Goal: Task Accomplishment & Management: Manage account settings

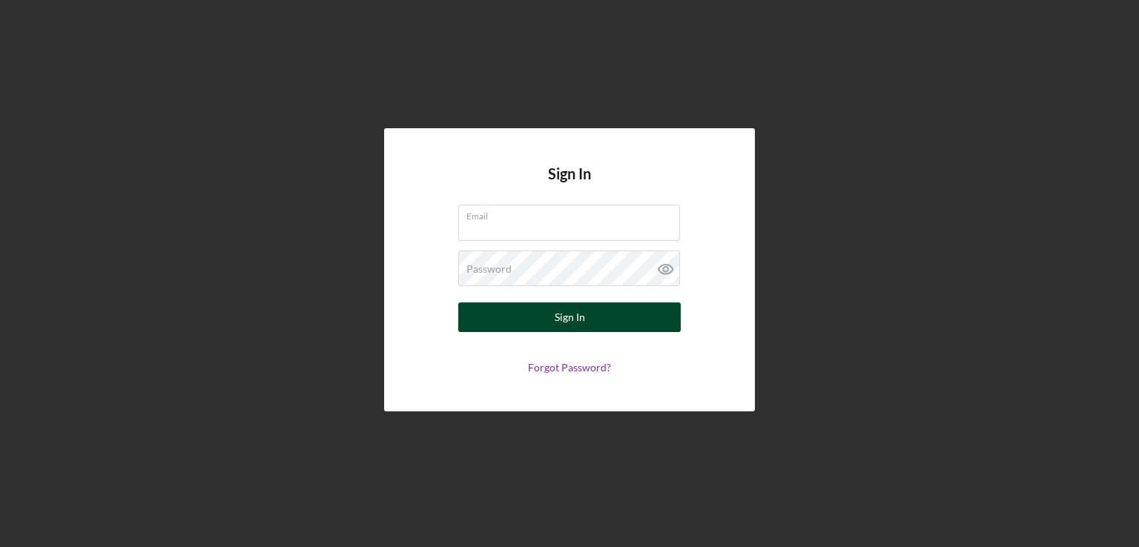
type input "[EMAIL_ADDRESS][DOMAIN_NAME]"
click at [570, 314] on div "Sign In" at bounding box center [570, 318] width 30 height 30
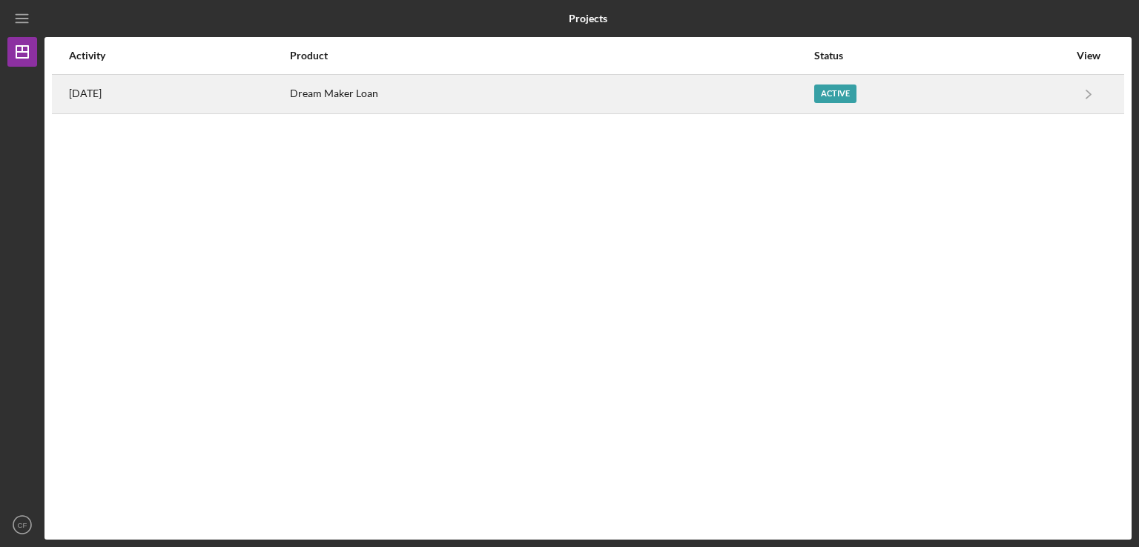
click at [828, 94] on div "Active" at bounding box center [835, 94] width 42 height 19
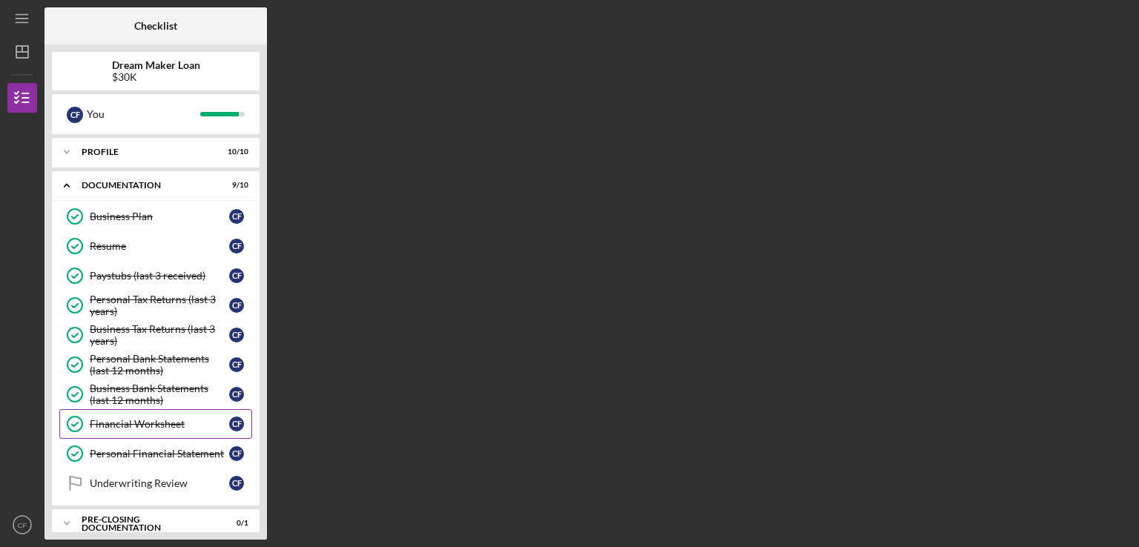
scroll to position [45, 0]
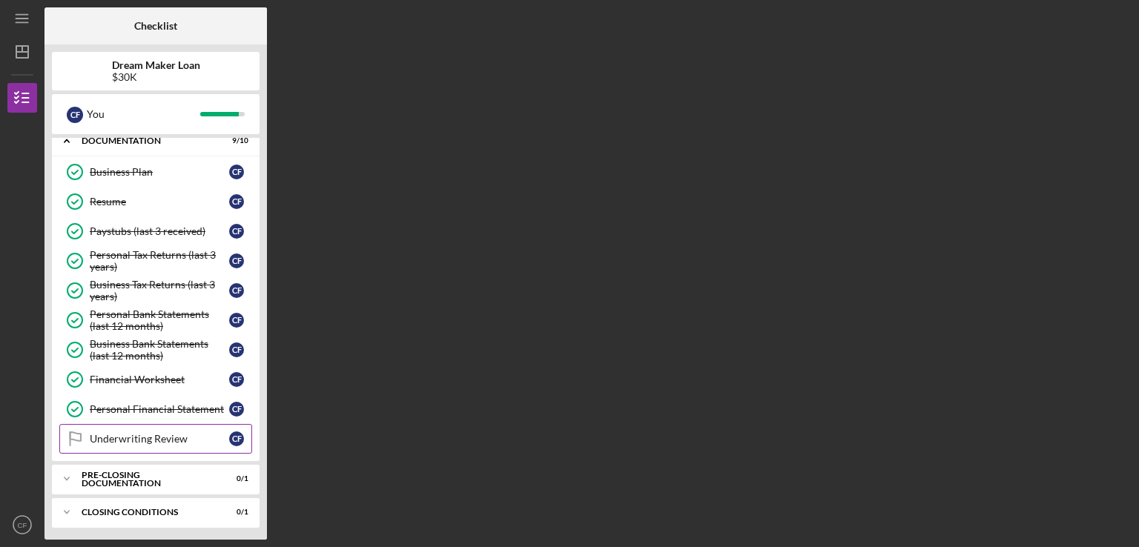
click at [171, 438] on div "Underwriting Review" at bounding box center [159, 439] width 139 height 12
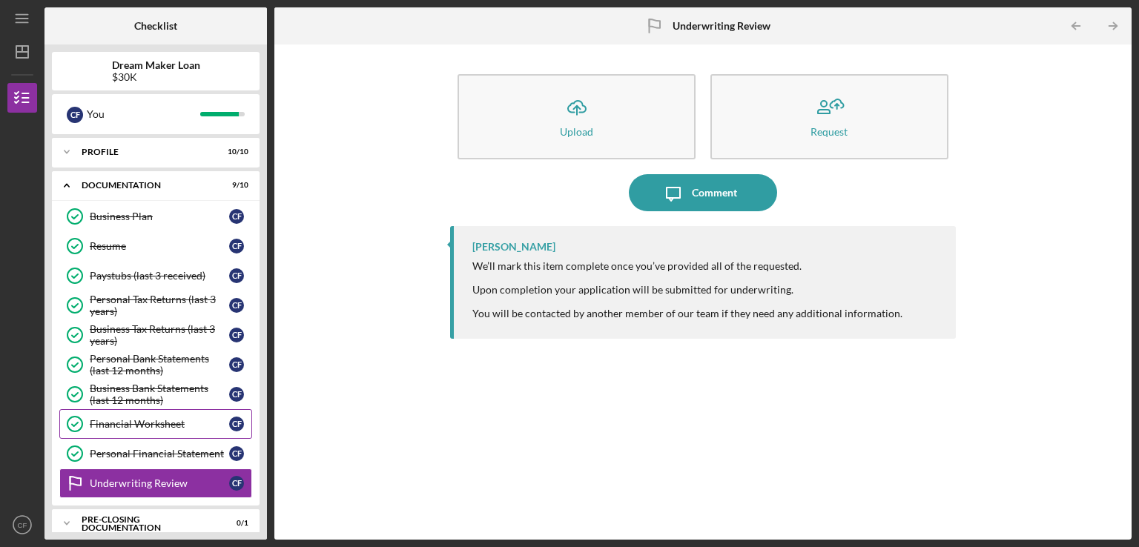
scroll to position [45, 0]
